Goal: Complete application form

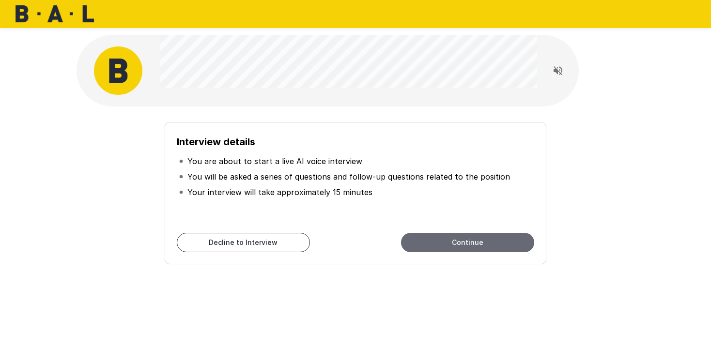
click at [455, 245] on button "Continue" at bounding box center [467, 242] width 133 height 19
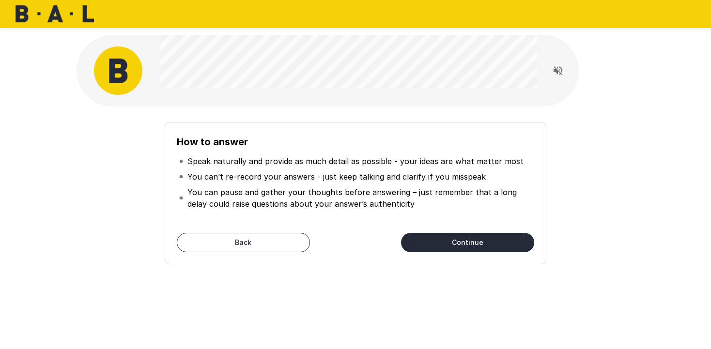
click at [474, 240] on button "Continue" at bounding box center [467, 242] width 133 height 19
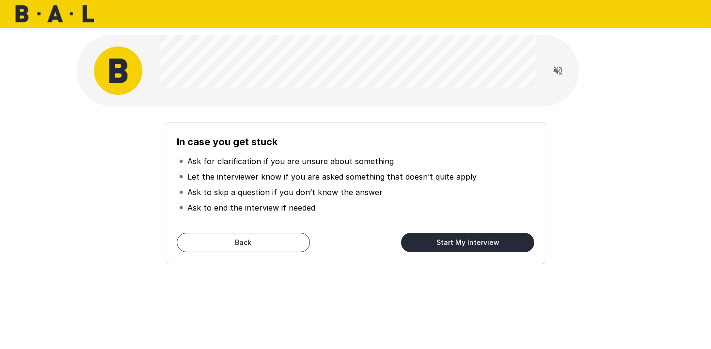
click at [492, 244] on button "Start My Interview" at bounding box center [467, 242] width 133 height 19
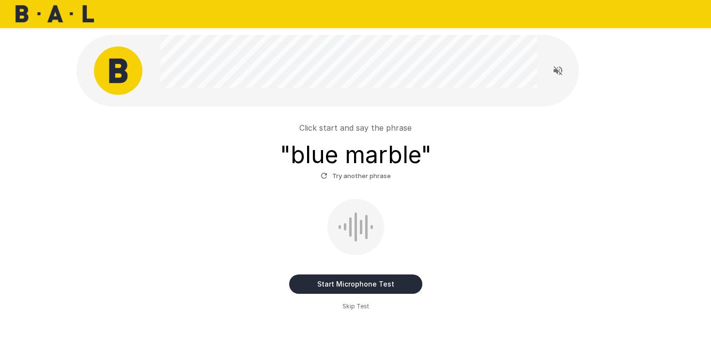
click at [329, 282] on button "Start Microphone Test" at bounding box center [355, 284] width 133 height 19
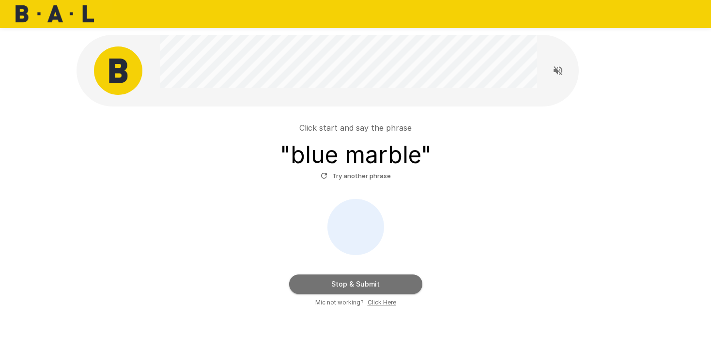
click at [329, 282] on button "Stop & Submit" at bounding box center [355, 284] width 133 height 19
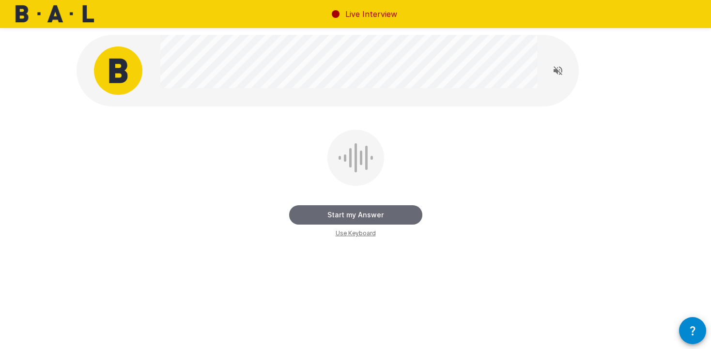
click at [389, 216] on button "Start my Answer" at bounding box center [355, 214] width 133 height 19
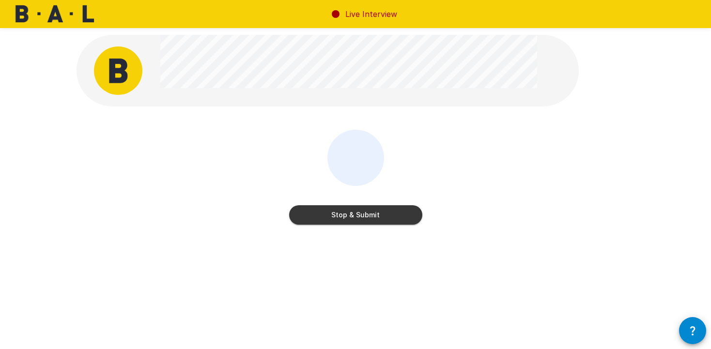
click at [408, 216] on button "Stop & Submit" at bounding box center [355, 214] width 133 height 19
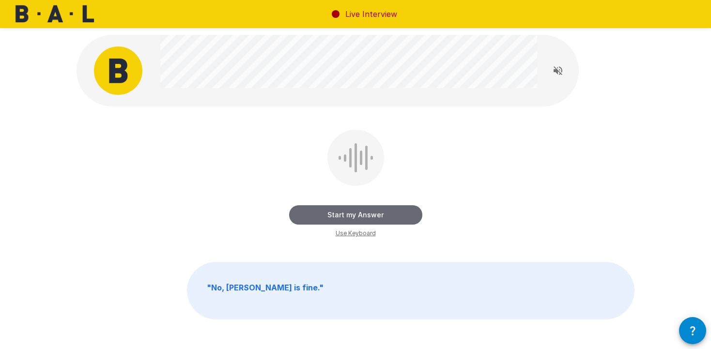
click at [392, 215] on button "Start my Answer" at bounding box center [355, 214] width 133 height 19
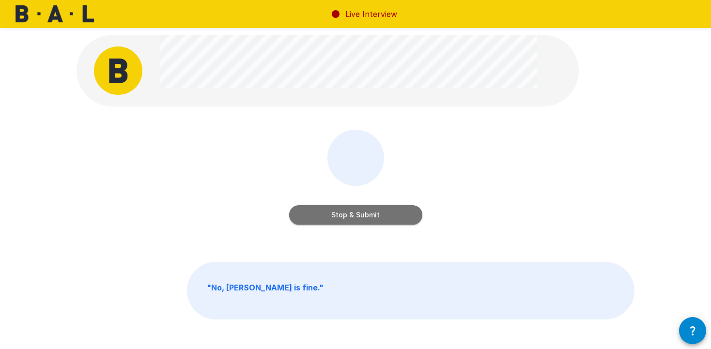
click at [375, 211] on button "Stop & Submit" at bounding box center [355, 214] width 133 height 19
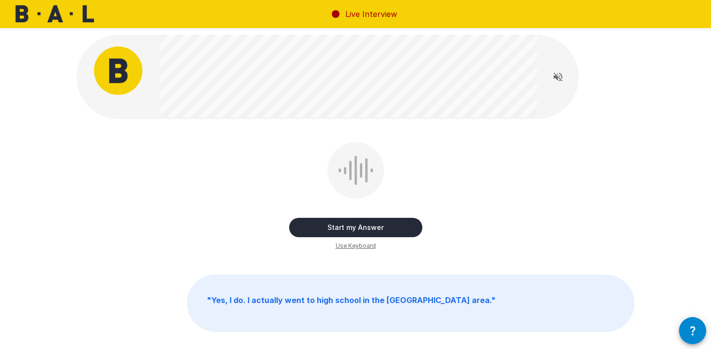
click at [373, 230] on button "Start my Answer" at bounding box center [355, 227] width 133 height 19
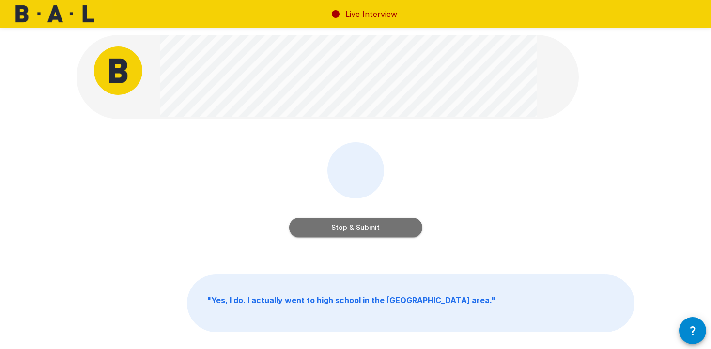
click at [377, 224] on button "Stop & Submit" at bounding box center [355, 227] width 133 height 19
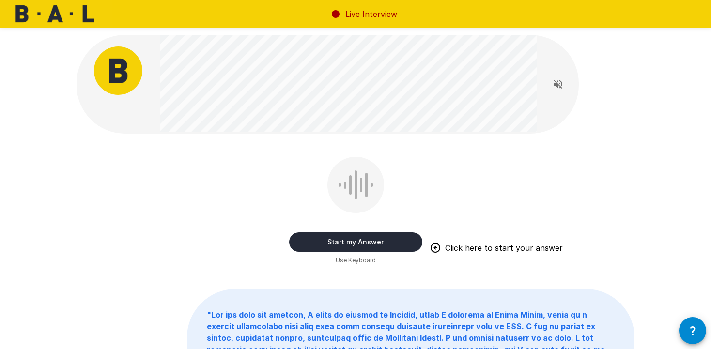
click at [368, 242] on button "Start my Answer" at bounding box center [355, 242] width 133 height 19
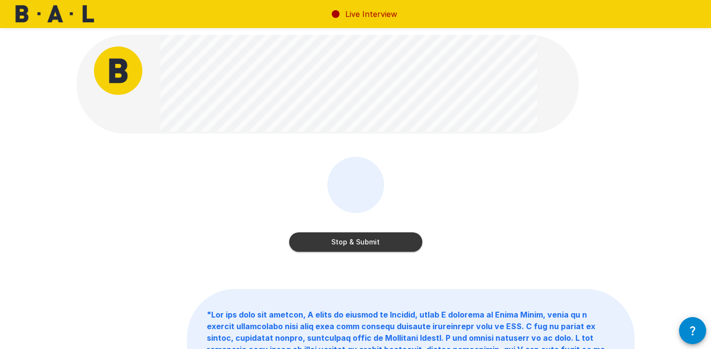
click at [394, 241] on button "Stop & Submit" at bounding box center [355, 242] width 133 height 19
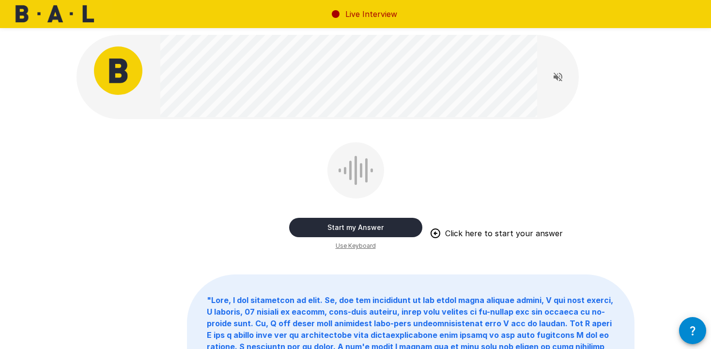
click at [392, 231] on button "Start my Answer" at bounding box center [355, 227] width 133 height 19
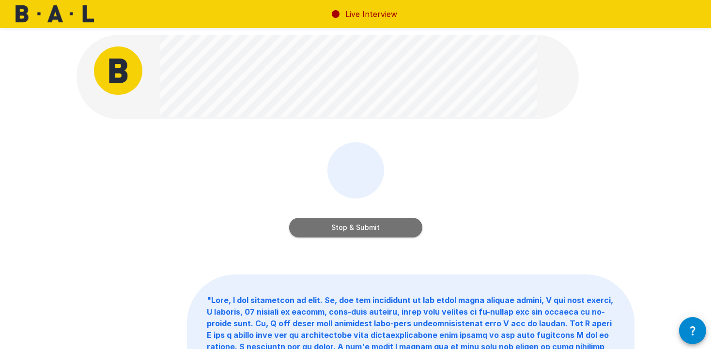
click at [393, 223] on button "Stop & Submit" at bounding box center [355, 227] width 133 height 19
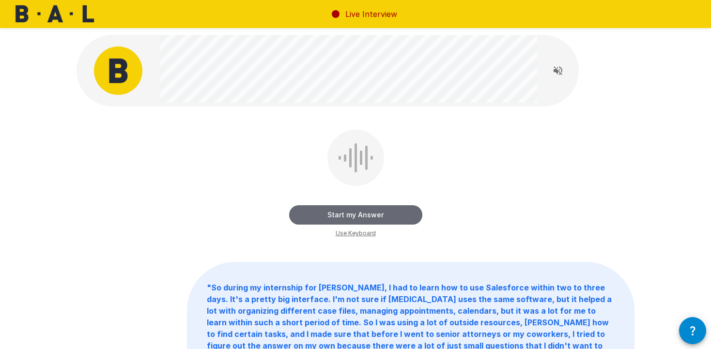
click at [393, 215] on button "Start my Answer" at bounding box center [355, 214] width 133 height 19
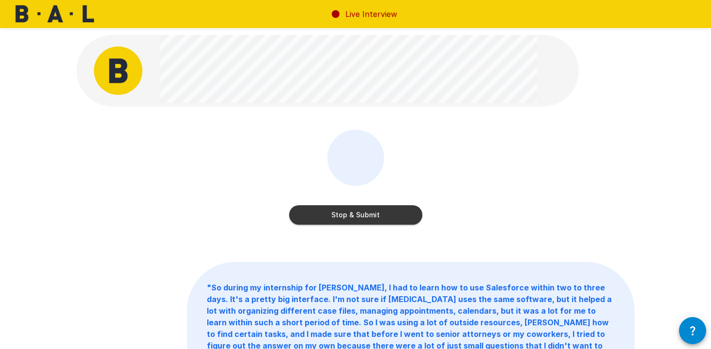
click at [352, 210] on button "Stop & Submit" at bounding box center [355, 214] width 133 height 19
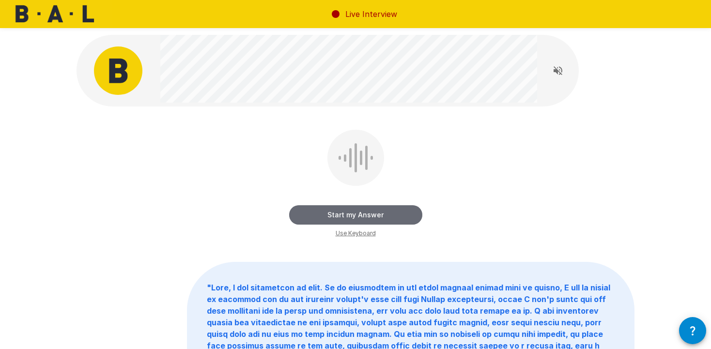
click at [395, 216] on button "Start my Answer" at bounding box center [355, 214] width 133 height 19
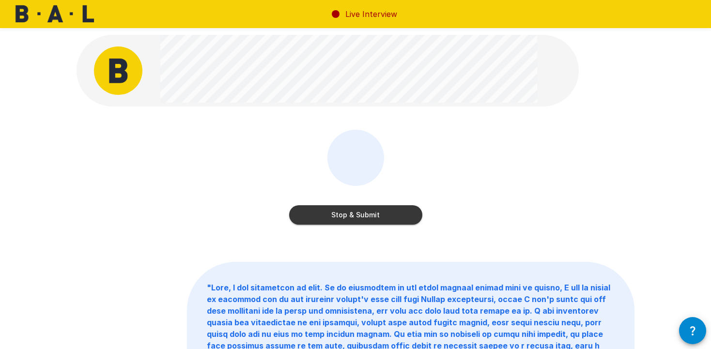
click at [386, 215] on button "Stop & Submit" at bounding box center [355, 214] width 133 height 19
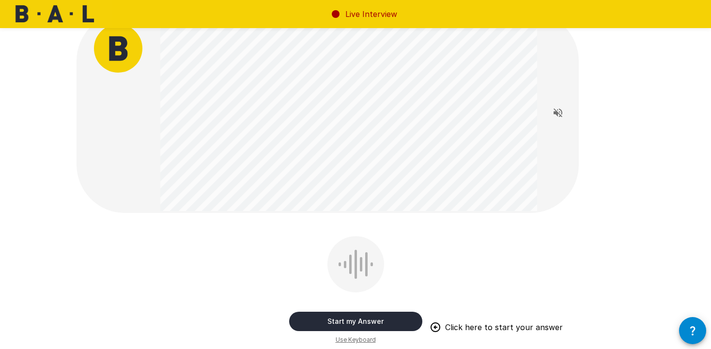
scroll to position [20, 0]
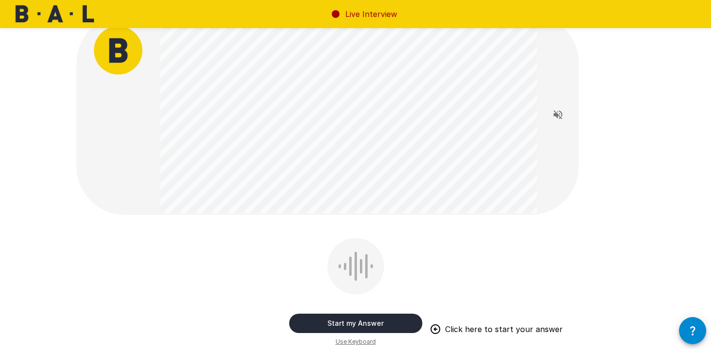
click at [376, 322] on button "Start my Answer" at bounding box center [355, 323] width 133 height 19
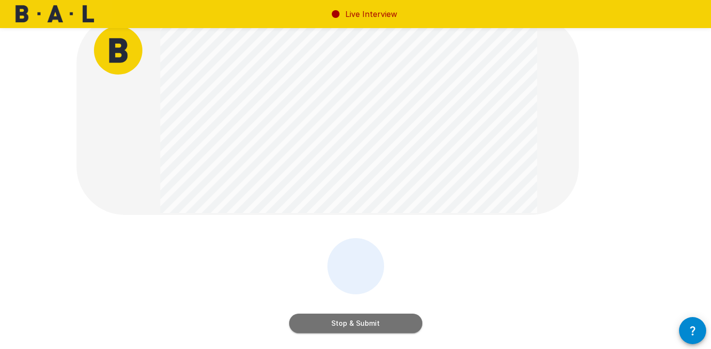
click at [392, 322] on button "Stop & Submit" at bounding box center [355, 323] width 133 height 19
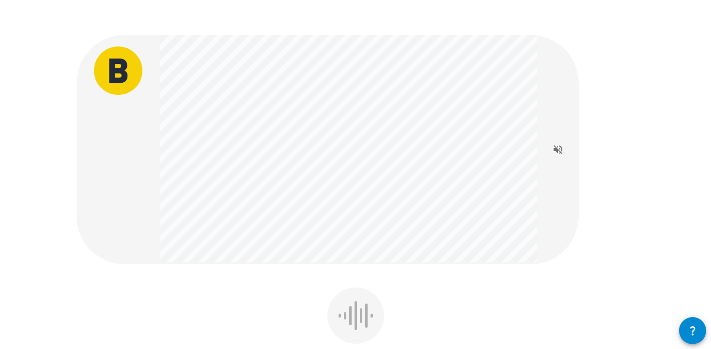
scroll to position [54, 0]
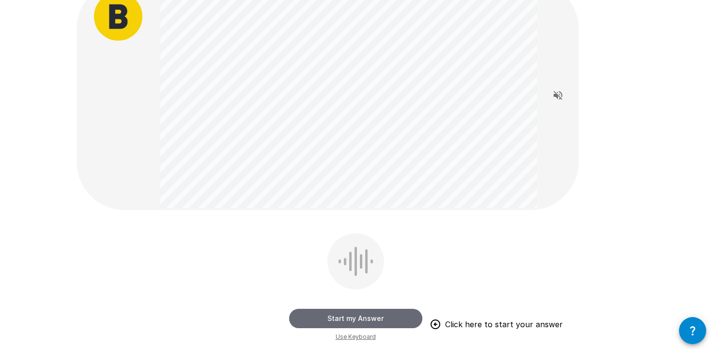
click at [372, 315] on button "Start my Answer" at bounding box center [355, 318] width 133 height 19
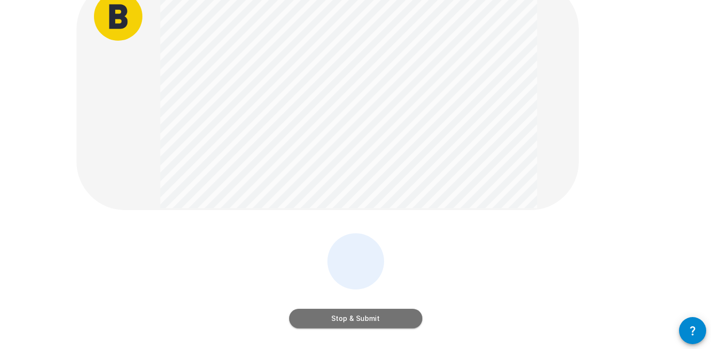
click at [375, 319] on button "Stop & Submit" at bounding box center [355, 318] width 133 height 19
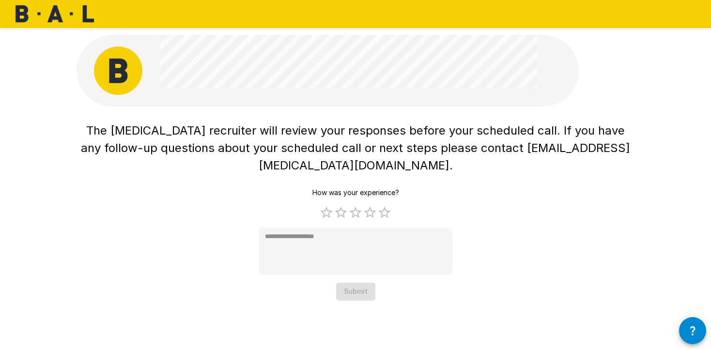
scroll to position [0, 0]
click at [389, 205] on label "5 Stars" at bounding box center [384, 212] width 15 height 15
type textarea "*"
click at [360, 283] on button "Submit" at bounding box center [355, 292] width 39 height 18
